Goal: Information Seeking & Learning: Learn about a topic

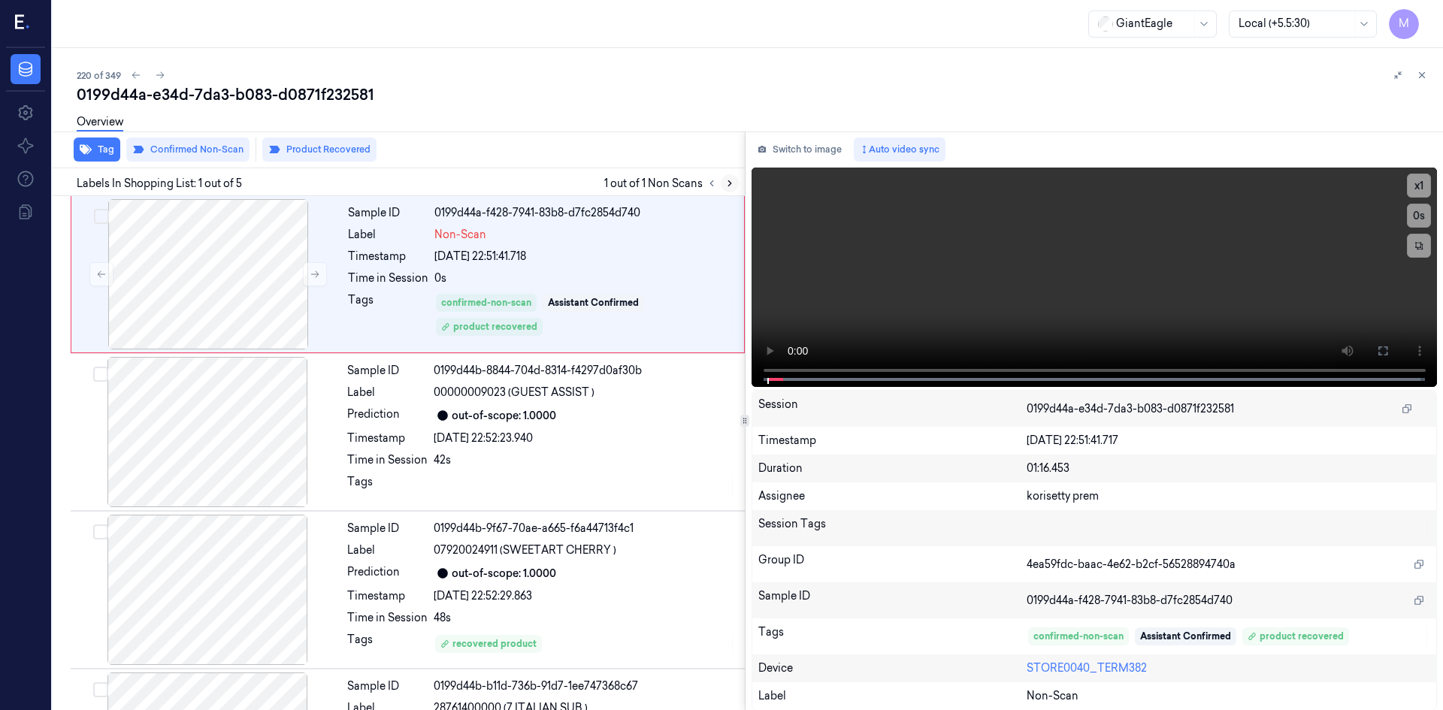
click at [725, 184] on icon at bounding box center [730, 183] width 11 height 11
click at [668, 245] on div "Sample ID 0199d44a-f428-7941-83b8-d7fc2854d740 Label Non-Scan Timestamp [DATE] …" at bounding box center [541, 274] width 399 height 150
click at [1154, 346] on icon at bounding box center [1383, 351] width 12 height 12
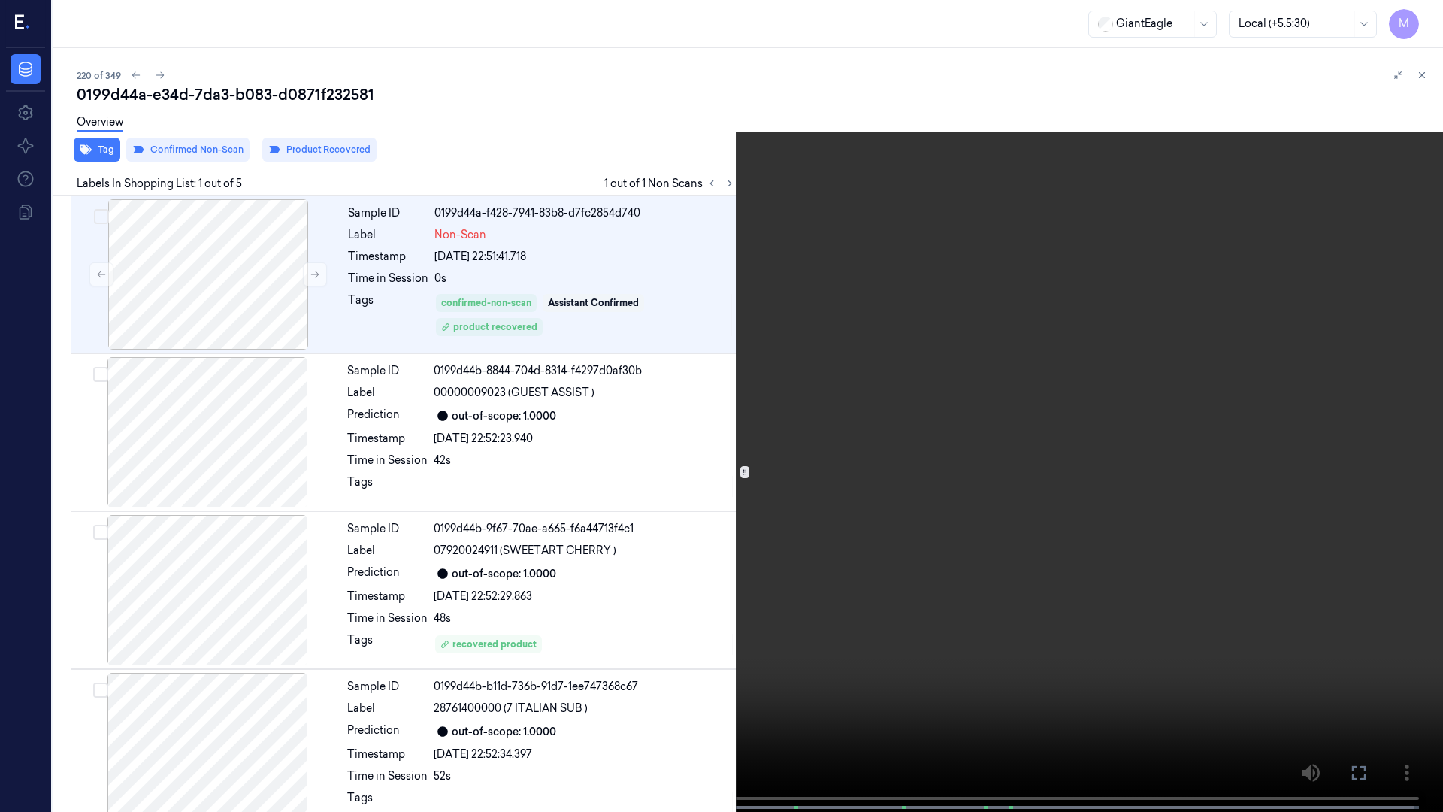
click at [0, 0] on icon at bounding box center [0, 0] width 0 height 0
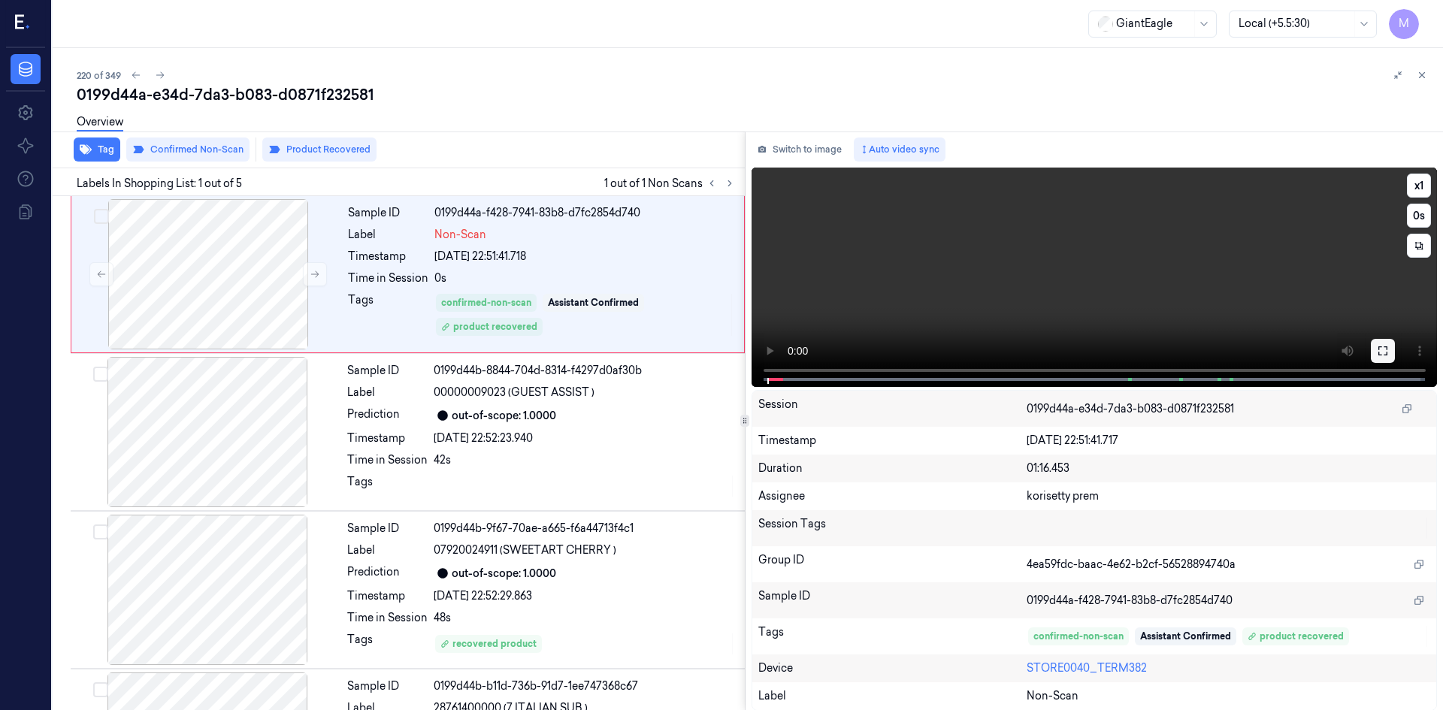
click at [1154, 346] on icon at bounding box center [1383, 351] width 12 height 12
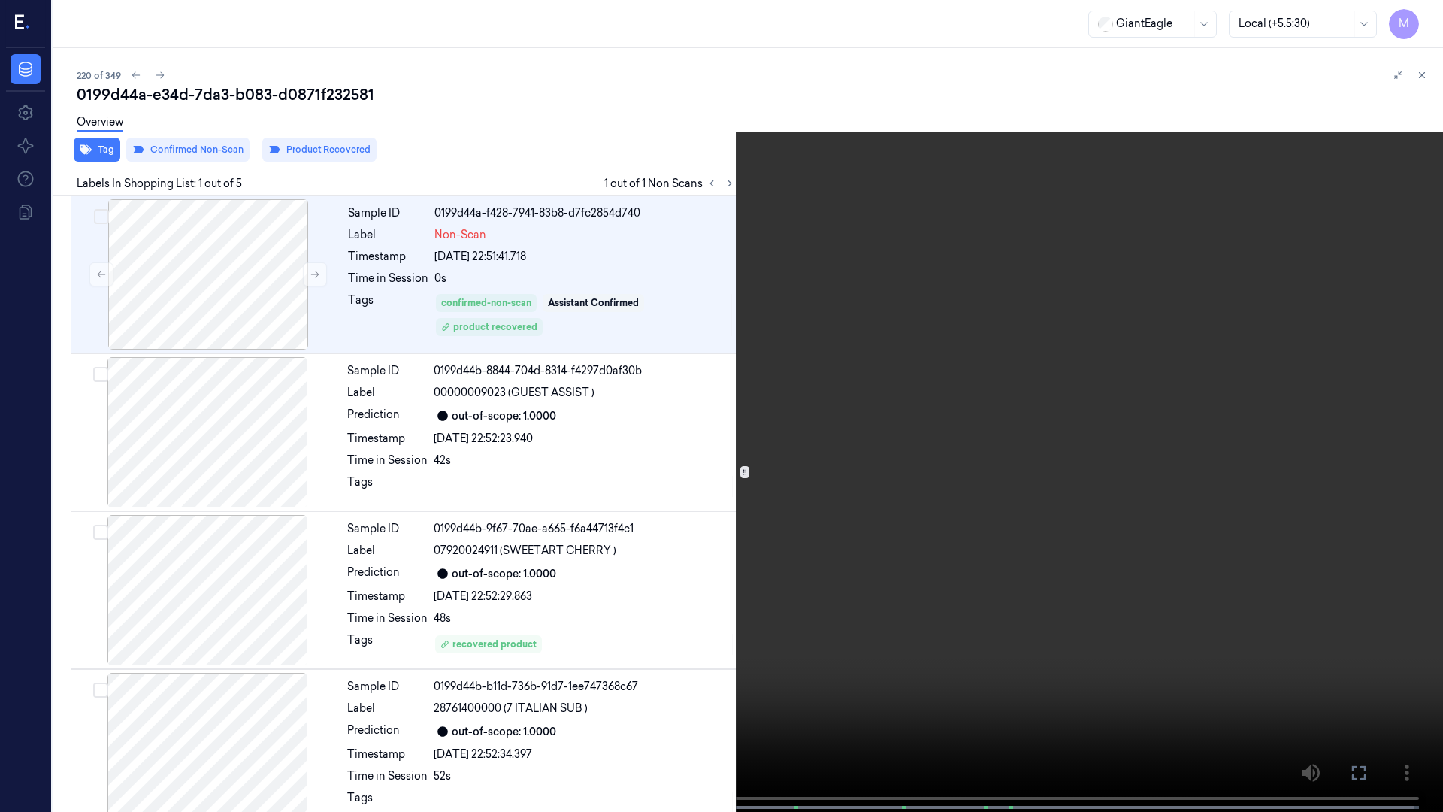
click at [854, 462] on video at bounding box center [721, 407] width 1443 height 815
click at [1092, 511] on video at bounding box center [721, 407] width 1443 height 815
click at [0, 0] on icon at bounding box center [0, 0] width 0 height 0
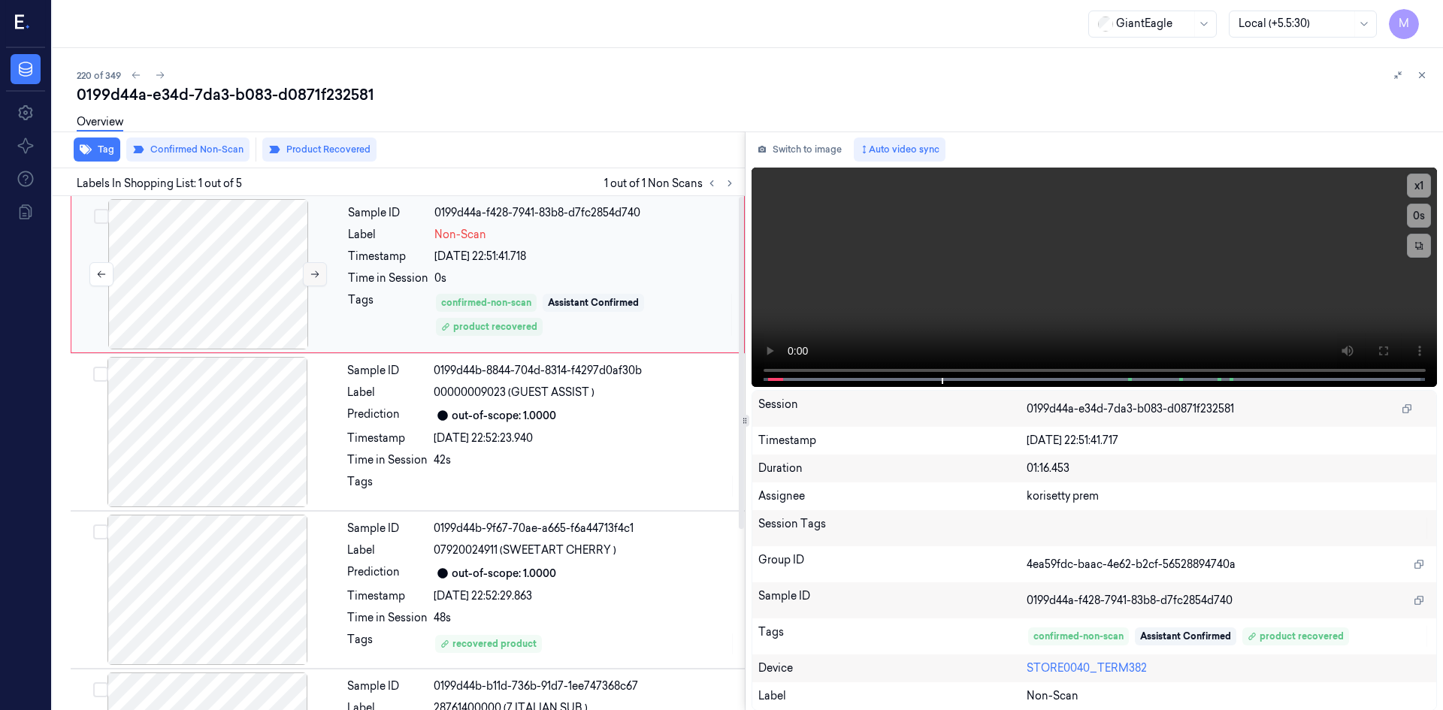
click at [310, 271] on icon at bounding box center [315, 274] width 11 height 11
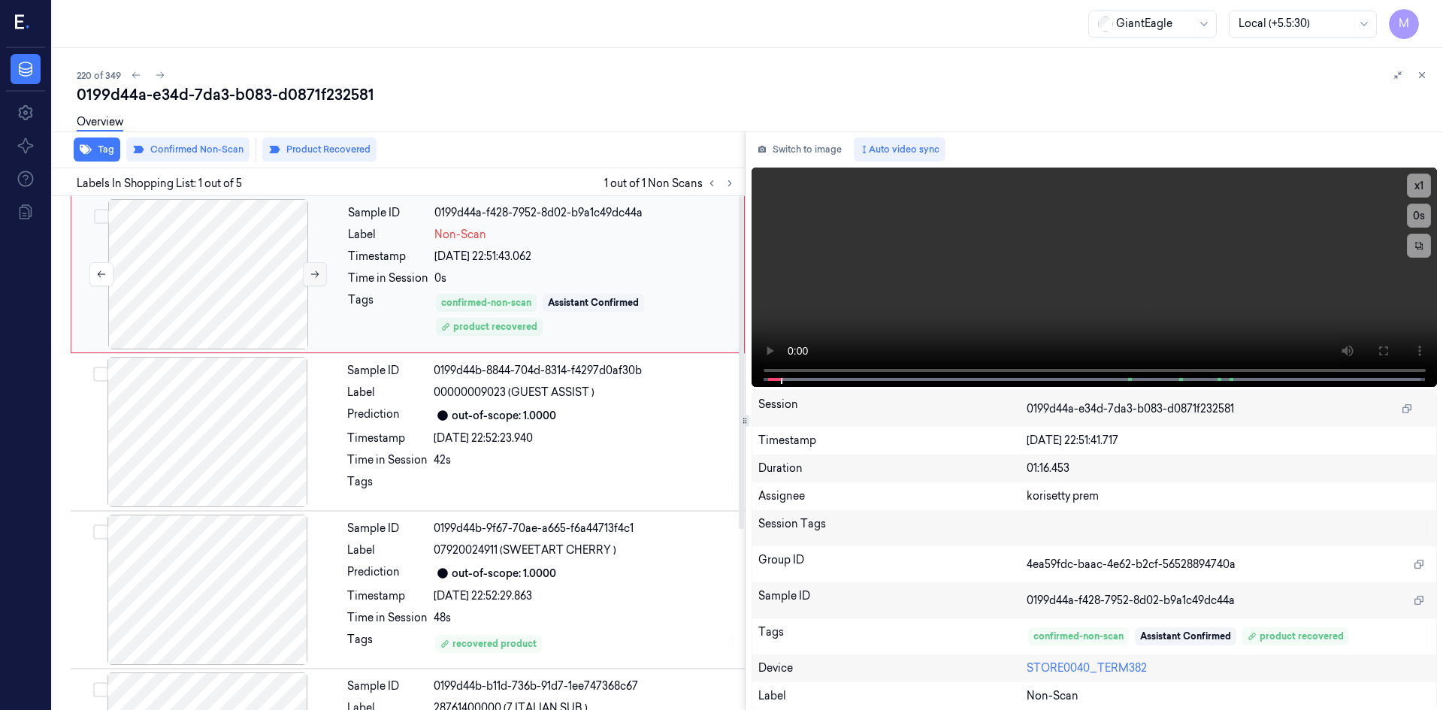
click at [310, 271] on icon at bounding box center [315, 274] width 11 height 11
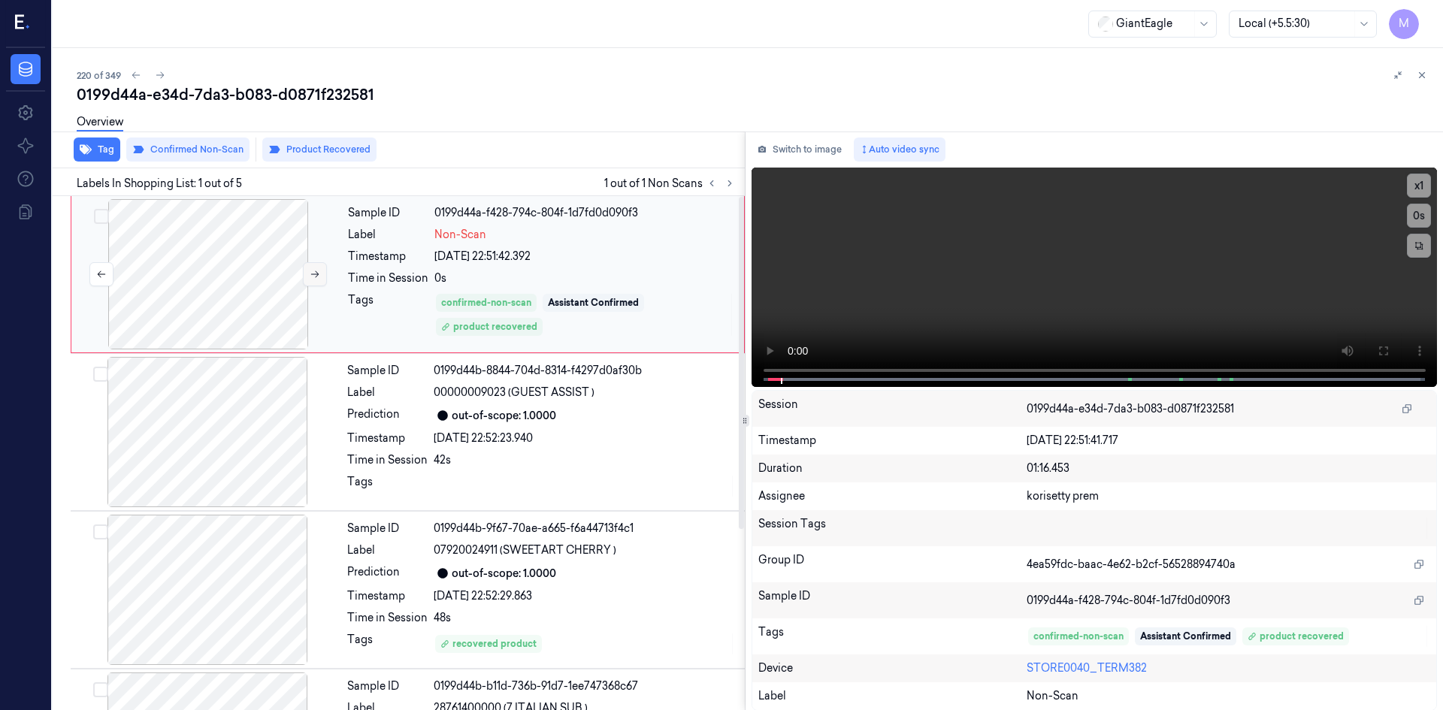
click at [310, 271] on icon at bounding box center [315, 274] width 11 height 11
click at [1154, 345] on button at bounding box center [1383, 351] width 24 height 24
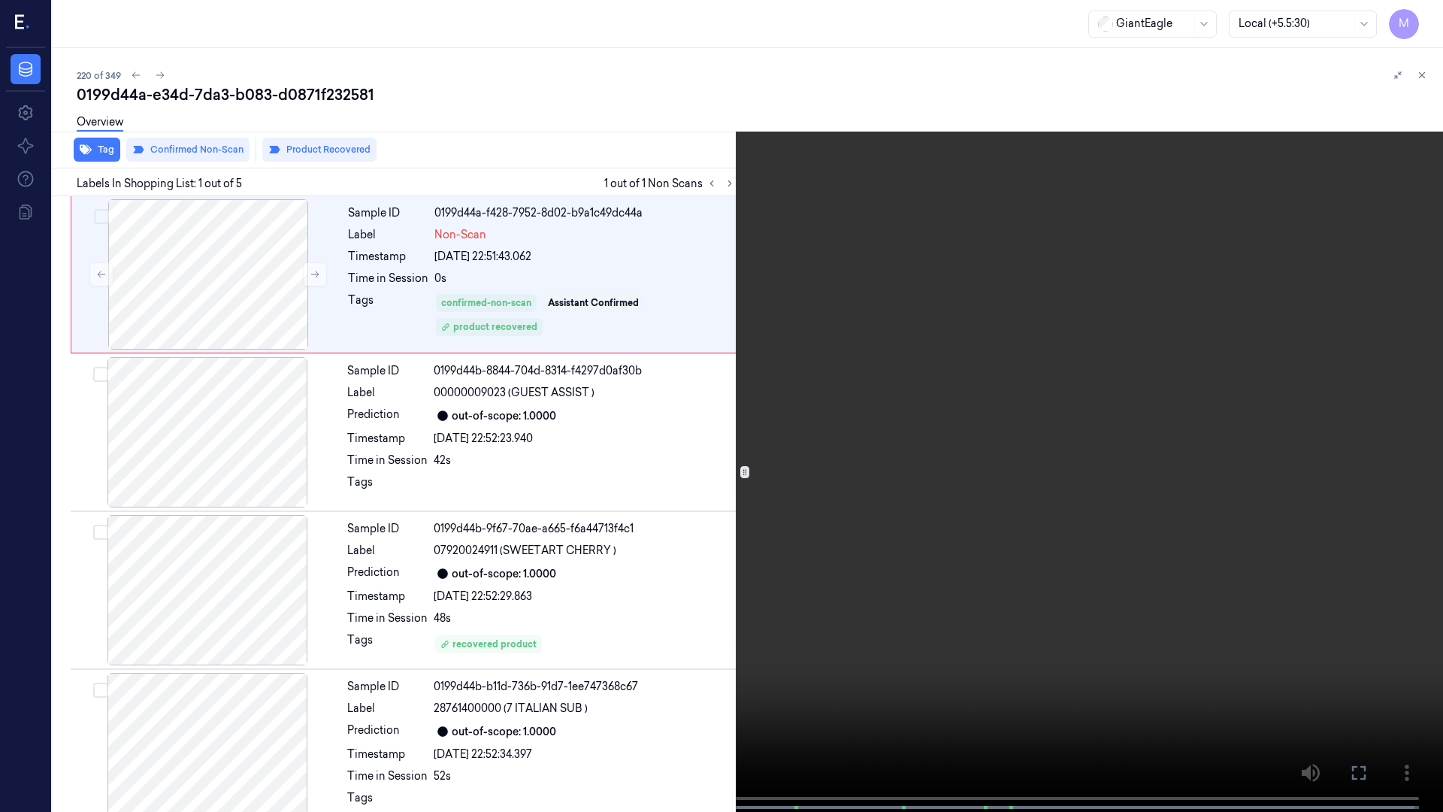
click at [0, 0] on icon at bounding box center [0, 0] width 0 height 0
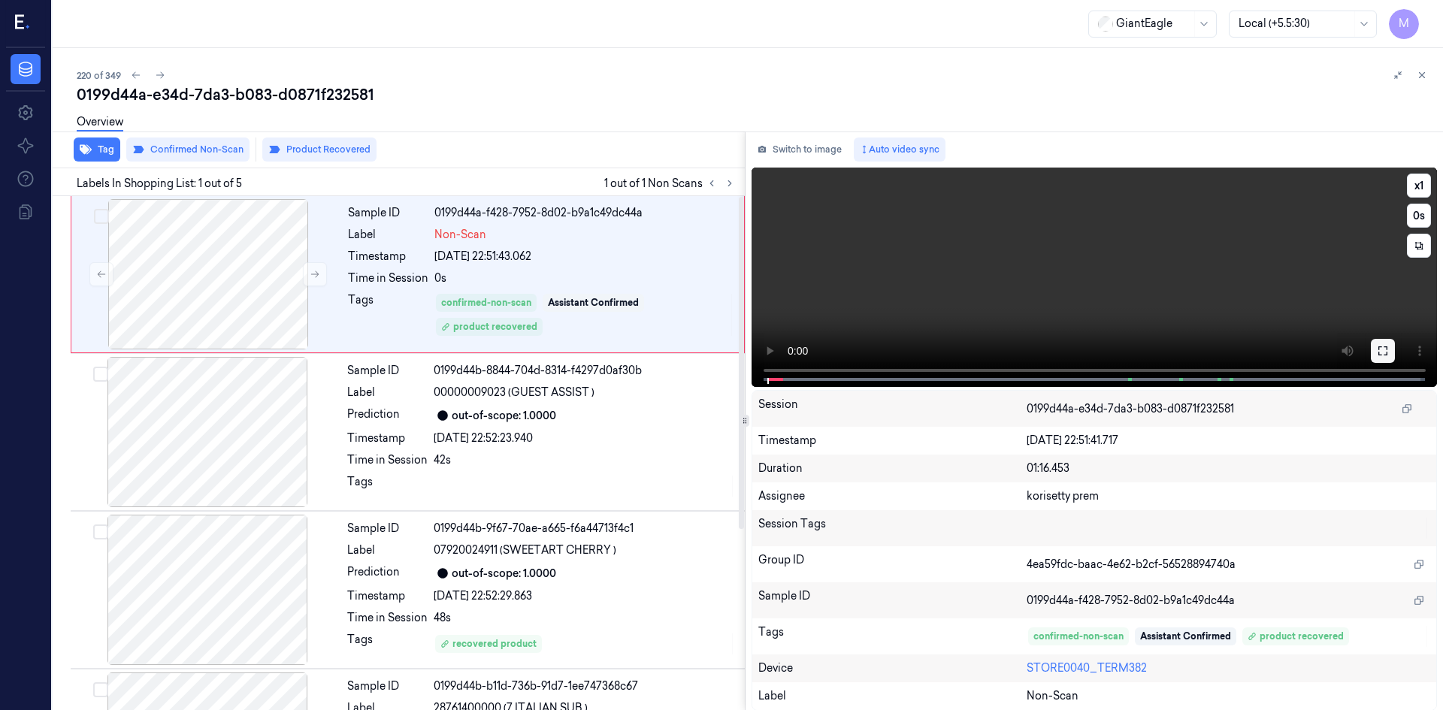
click at [1154, 350] on button at bounding box center [1383, 351] width 24 height 24
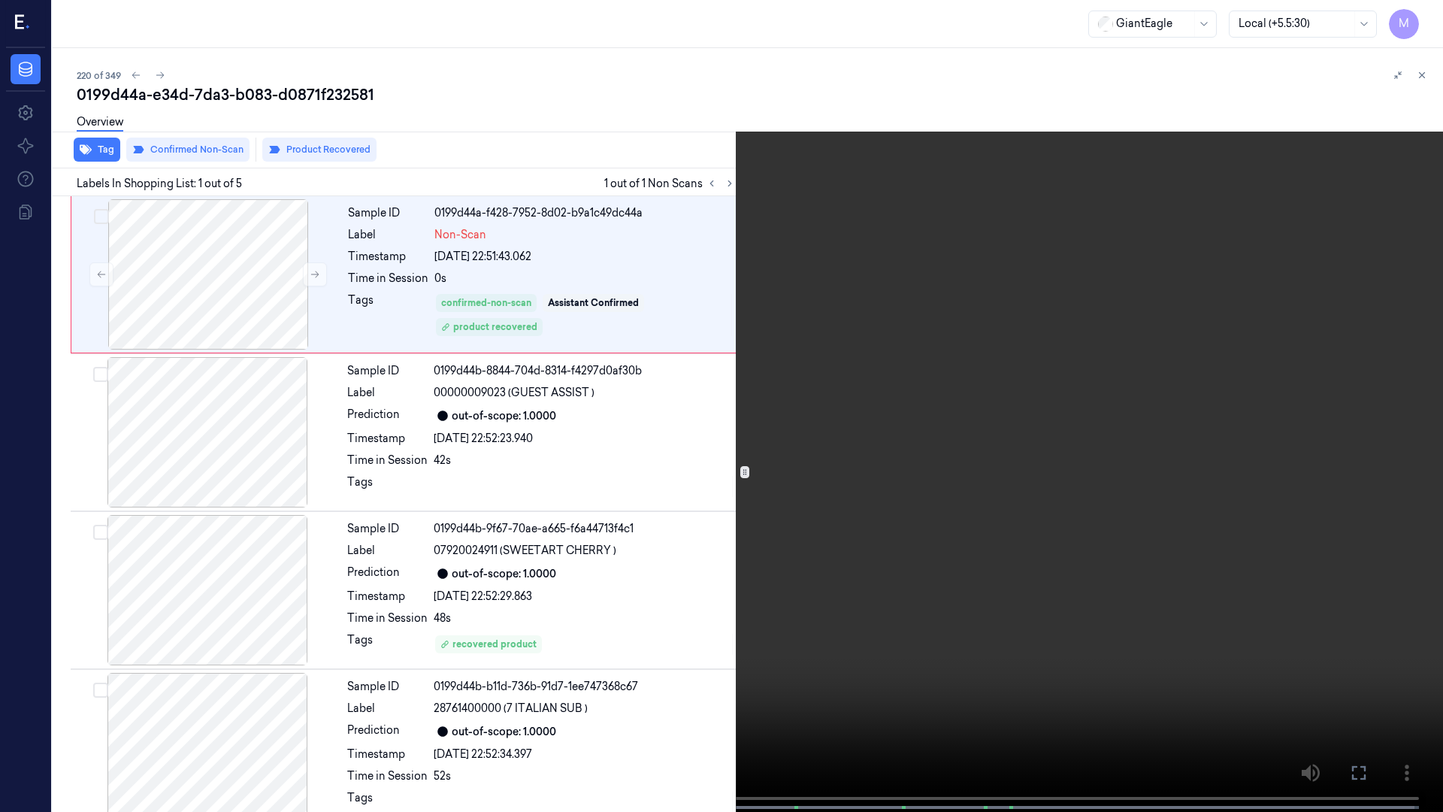
click at [0, 0] on icon at bounding box center [0, 0] width 0 height 0
